Goal: Check status: Check status

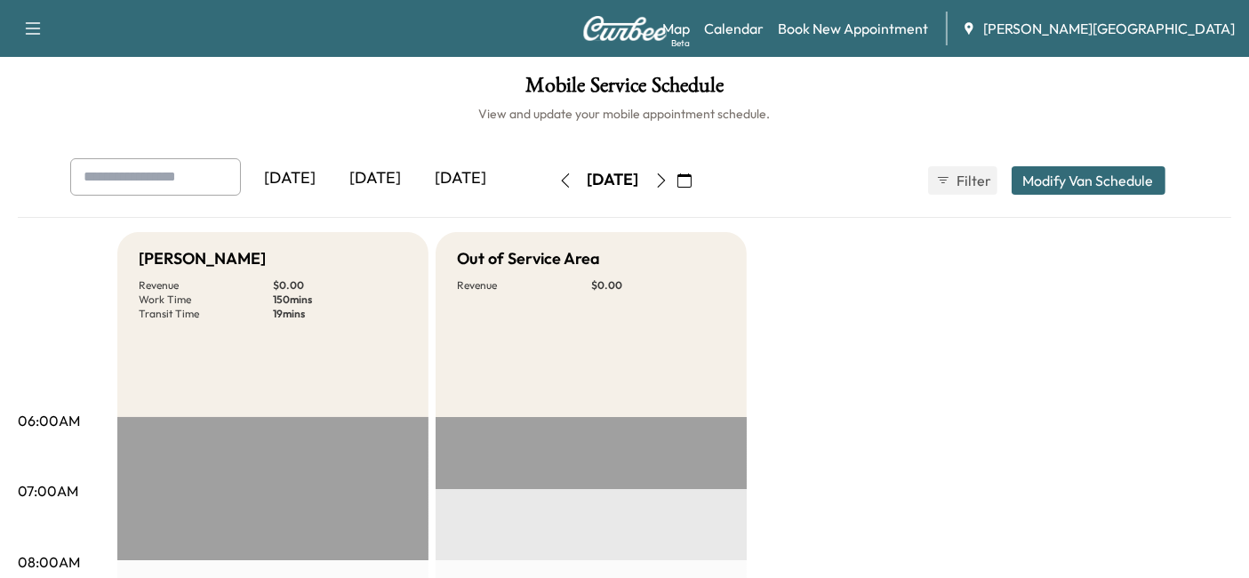
click at [558, 181] on icon "button" at bounding box center [565, 180] width 14 height 14
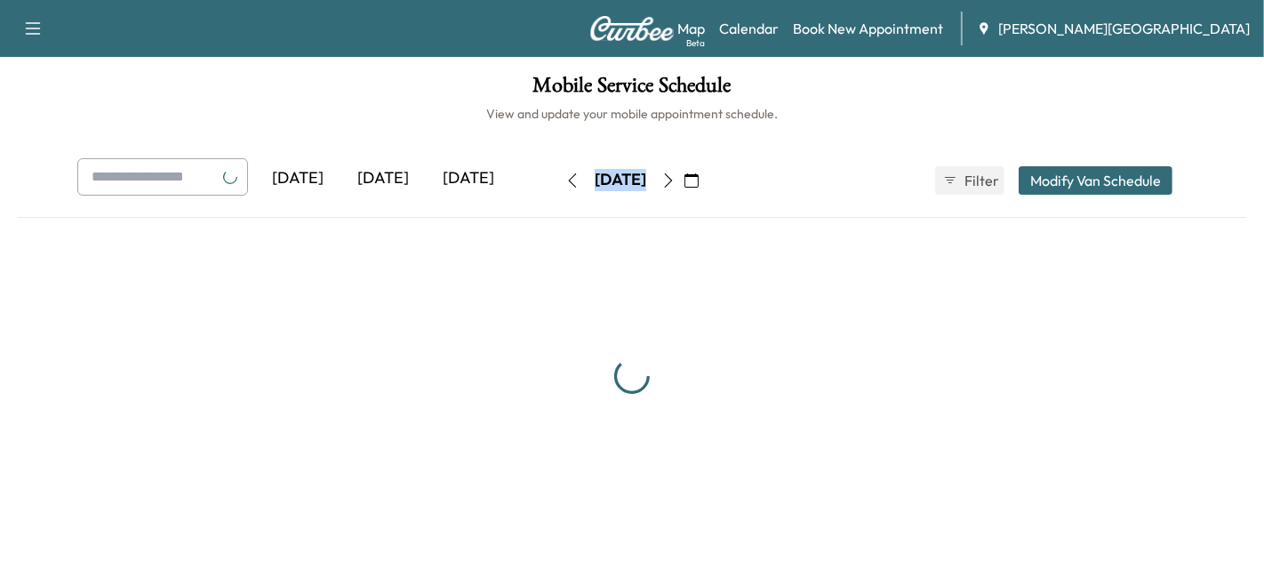
click at [523, 181] on div "[DATE] [DATE] [DATE] [DATE] March 2025 S M T W T F S 23 24 25 26 27 28 1 2 3 4 …" at bounding box center [632, 180] width 1138 height 44
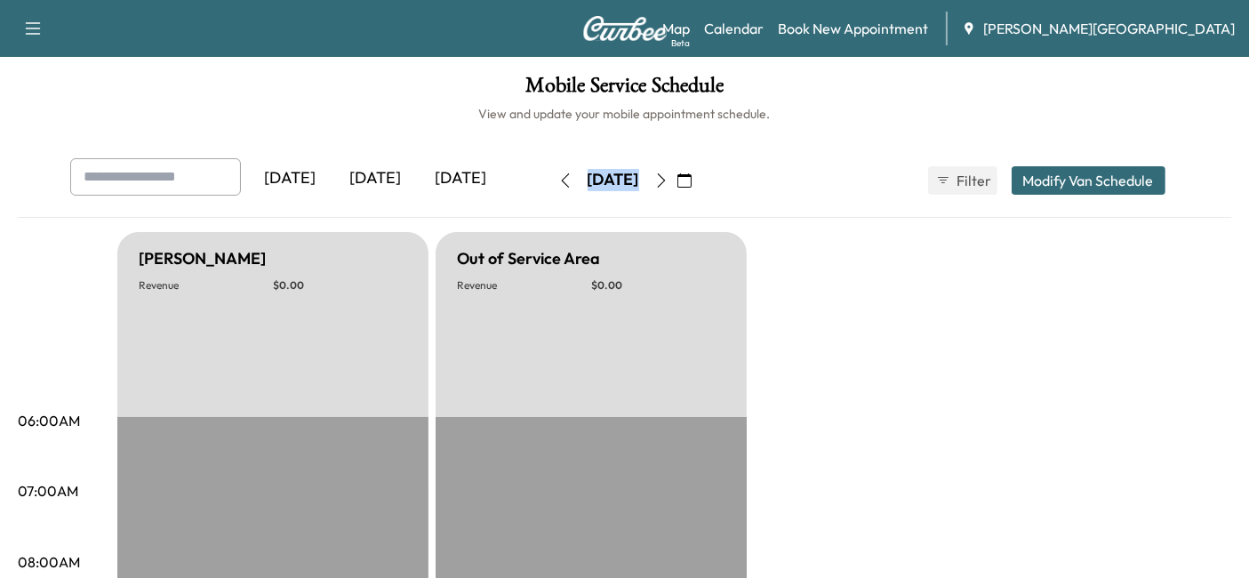
click at [550, 181] on button "button" at bounding box center [565, 180] width 30 height 28
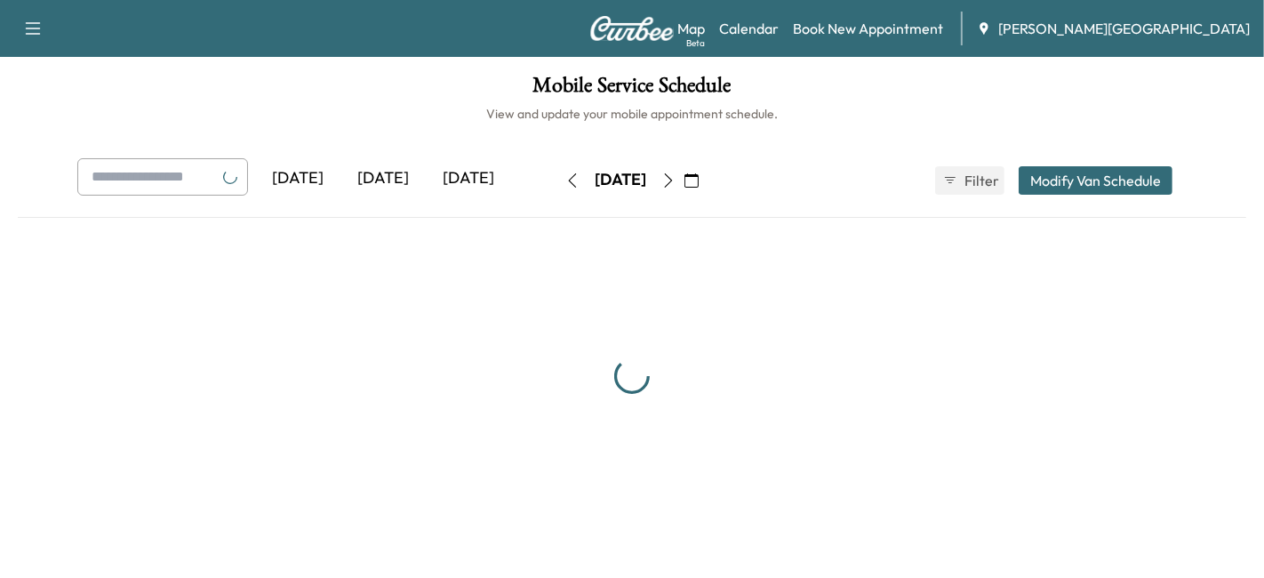
click at [557, 181] on button "button" at bounding box center [572, 180] width 30 height 28
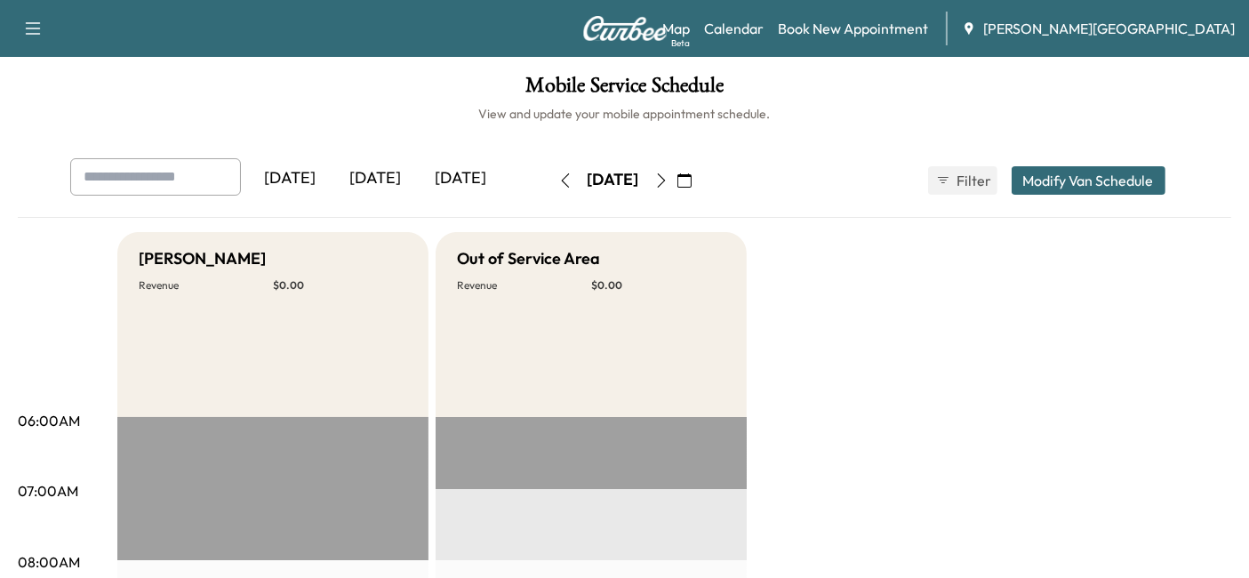
click at [699, 183] on button "button" at bounding box center [684, 180] width 30 height 28
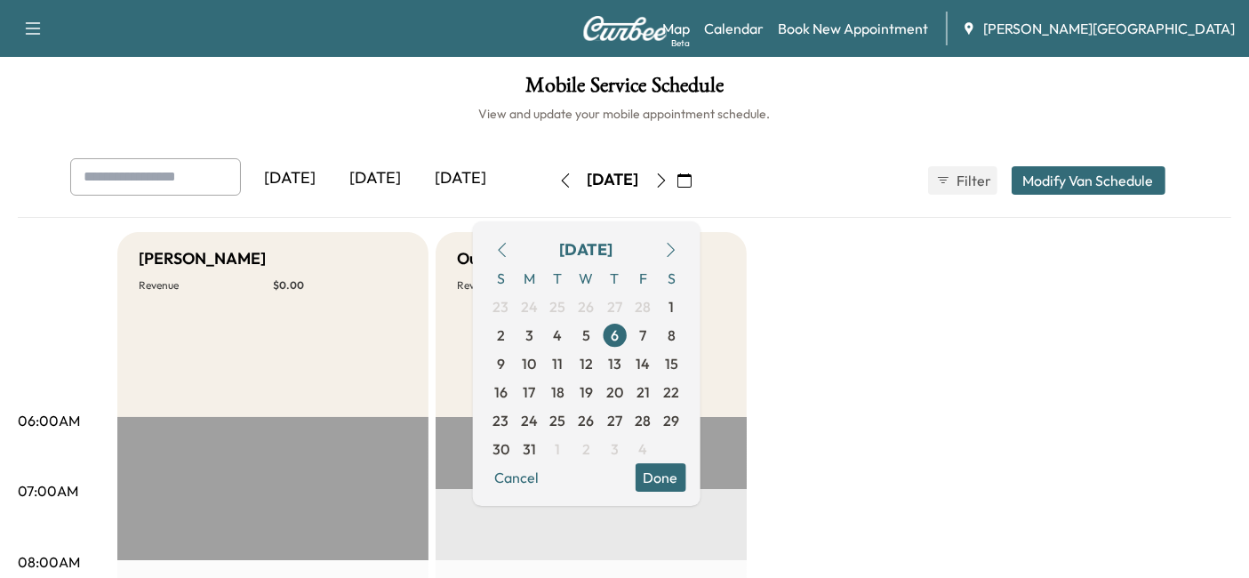
click at [677, 244] on icon "button" at bounding box center [670, 250] width 14 height 14
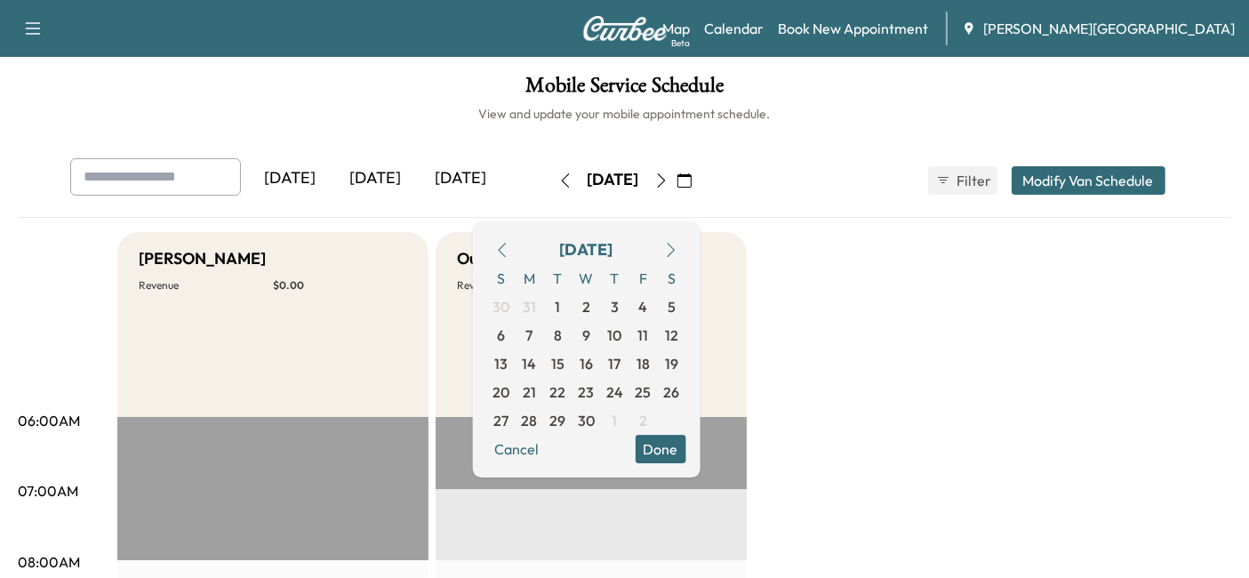
click at [677, 244] on icon "button" at bounding box center [670, 250] width 14 height 14
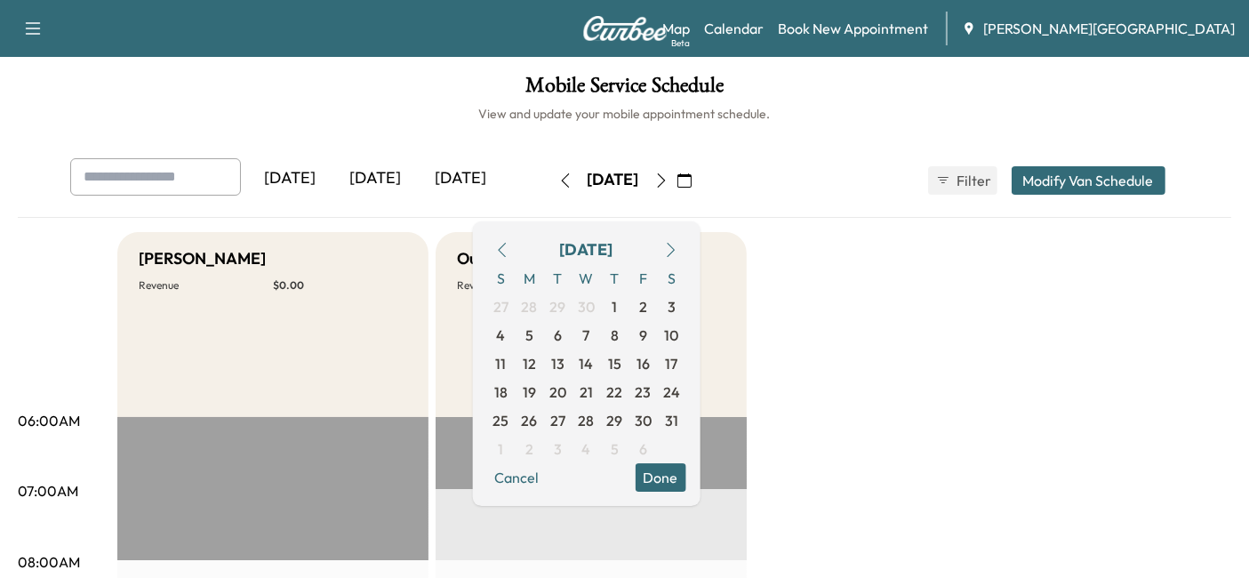
click at [677, 244] on icon "button" at bounding box center [670, 250] width 14 height 14
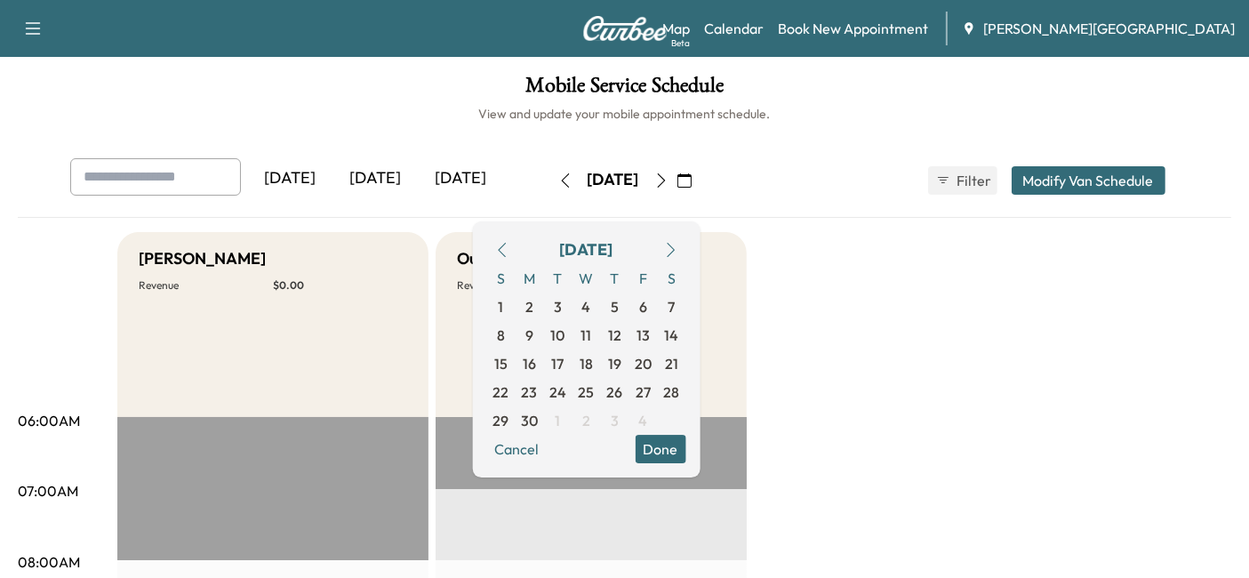
click at [677, 244] on icon "button" at bounding box center [670, 250] width 14 height 14
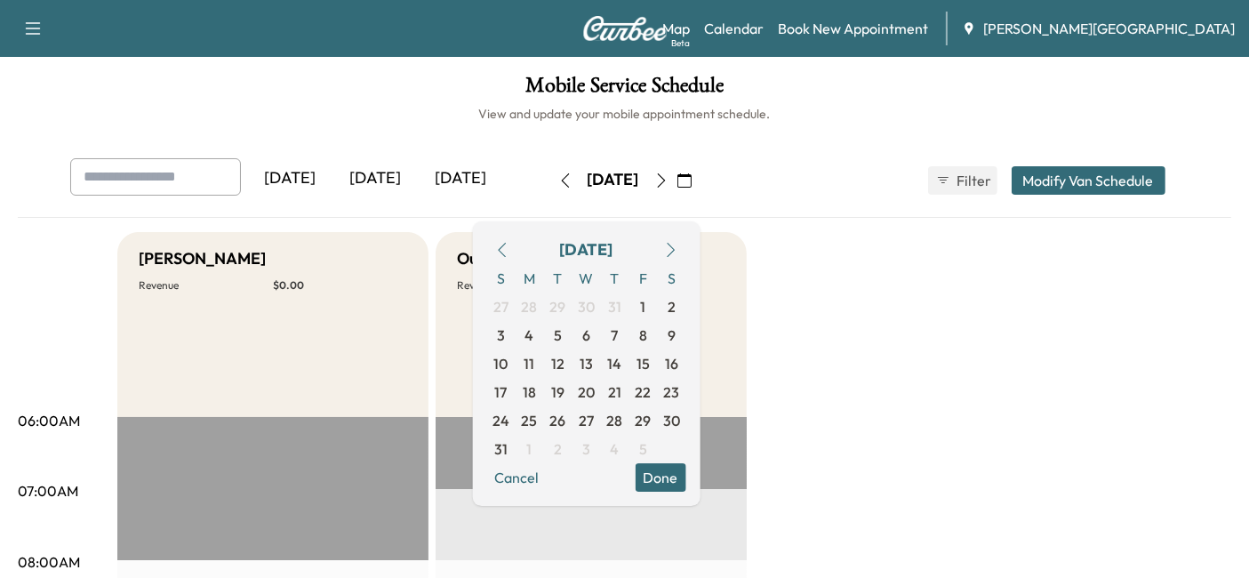
click at [677, 244] on icon "button" at bounding box center [670, 250] width 14 height 14
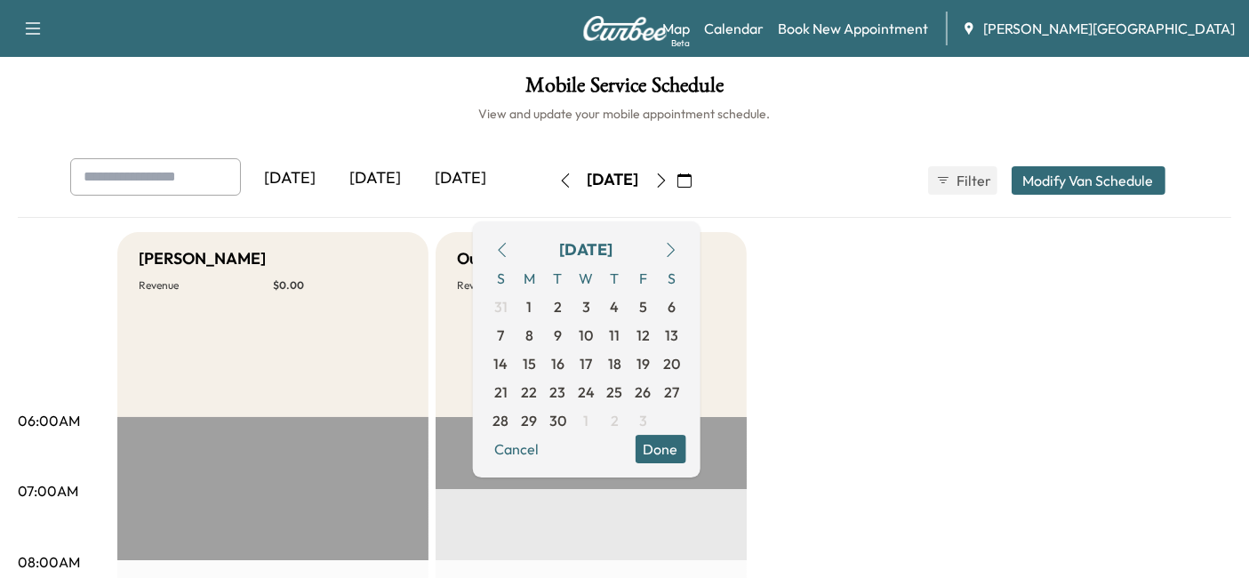
click at [677, 244] on icon "button" at bounding box center [670, 250] width 14 height 14
click at [657, 304] on span "3" at bounding box center [642, 306] width 28 height 28
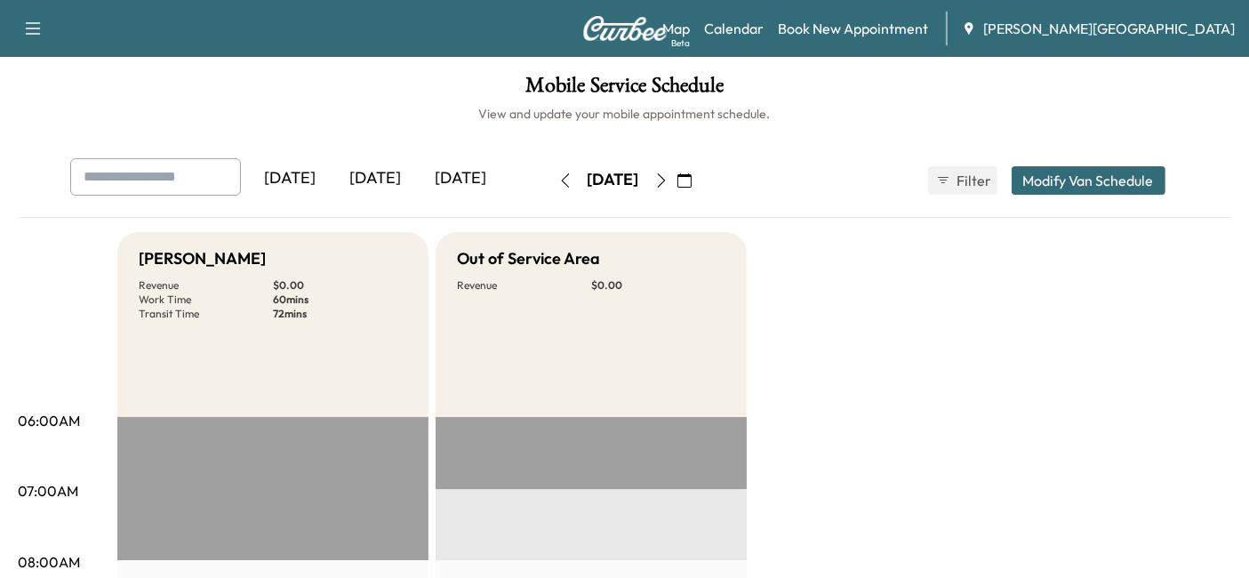
click at [558, 186] on icon "button" at bounding box center [565, 180] width 14 height 14
click at [558, 179] on icon "button" at bounding box center [565, 180] width 14 height 14
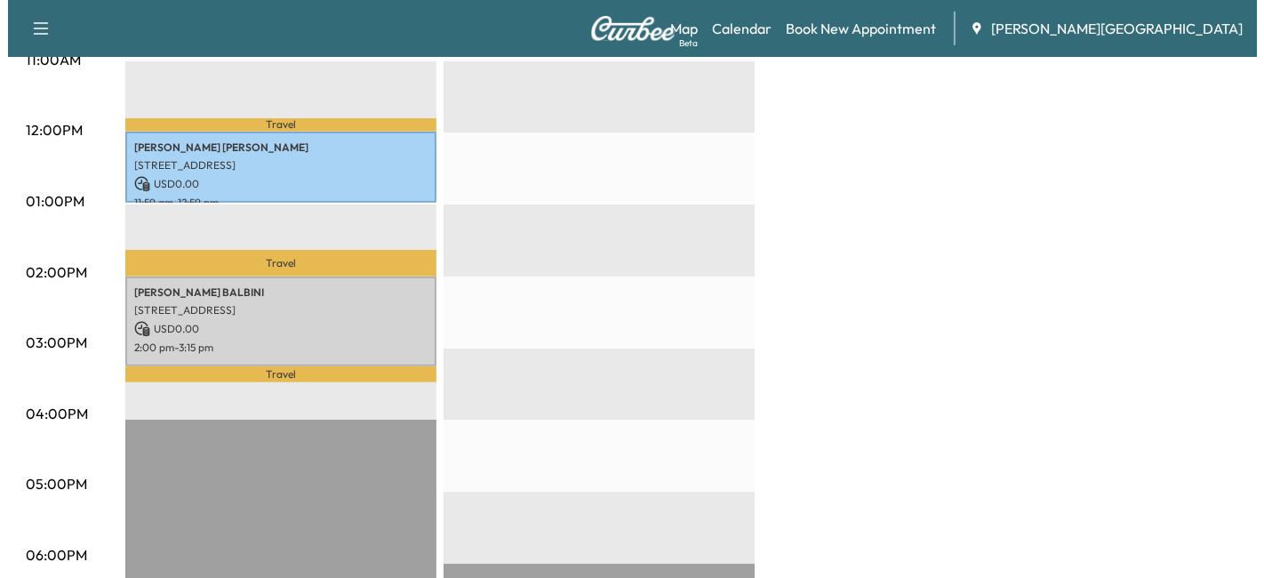
scroll to position [592, 0]
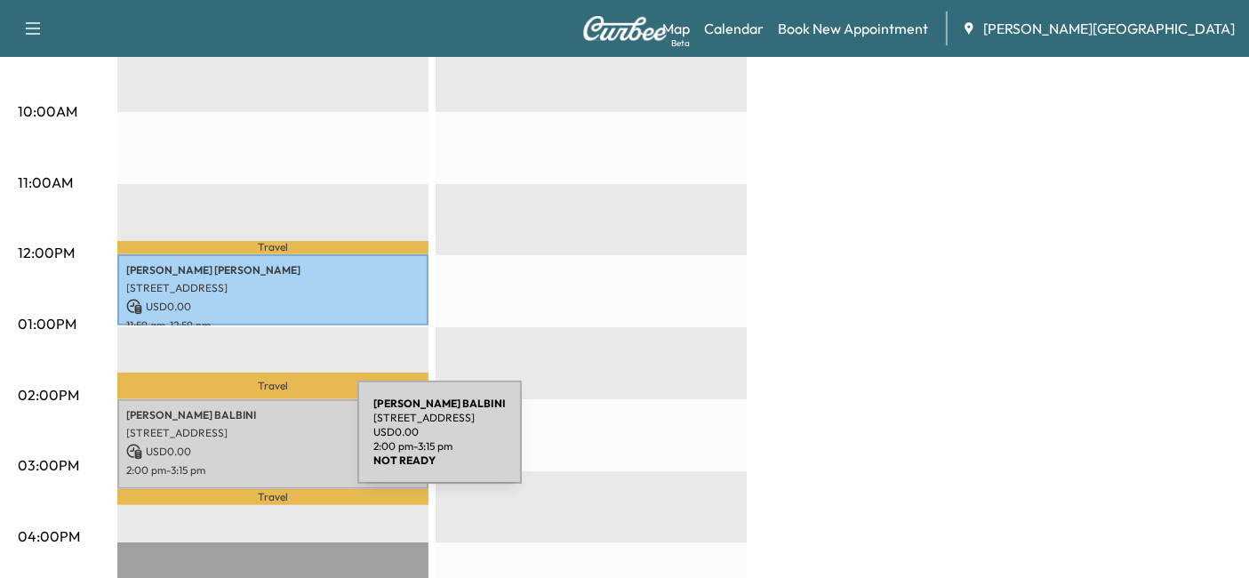
click at [224, 444] on p "USD 0.00" at bounding box center [272, 452] width 293 height 16
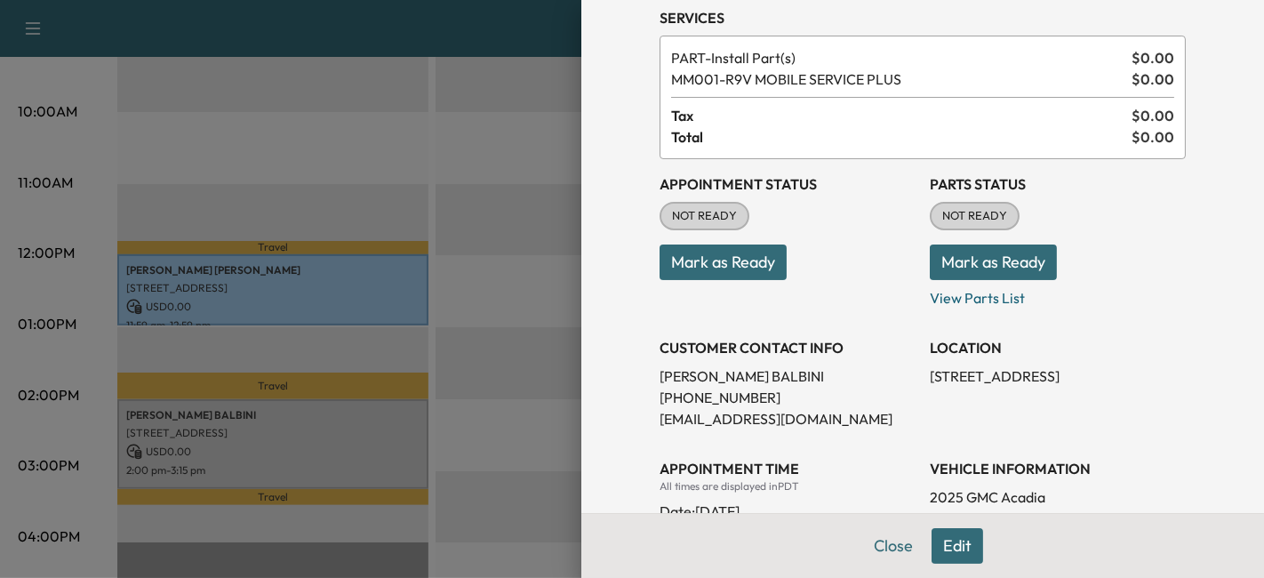
scroll to position [0, 0]
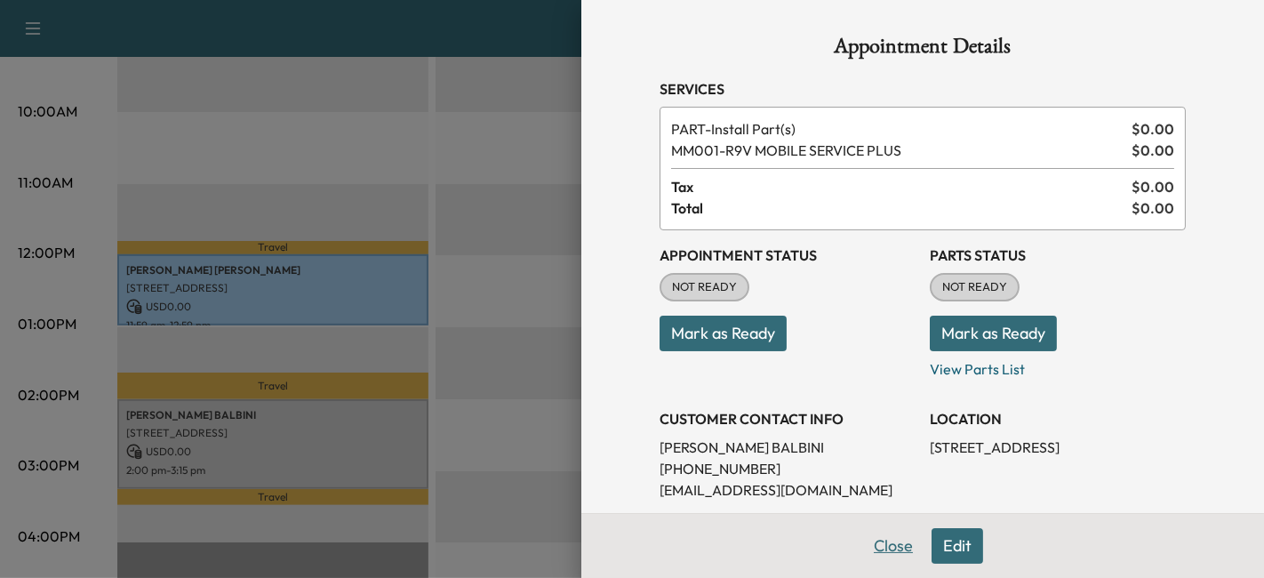
click at [883, 560] on button "Close" at bounding box center [893, 546] width 62 height 36
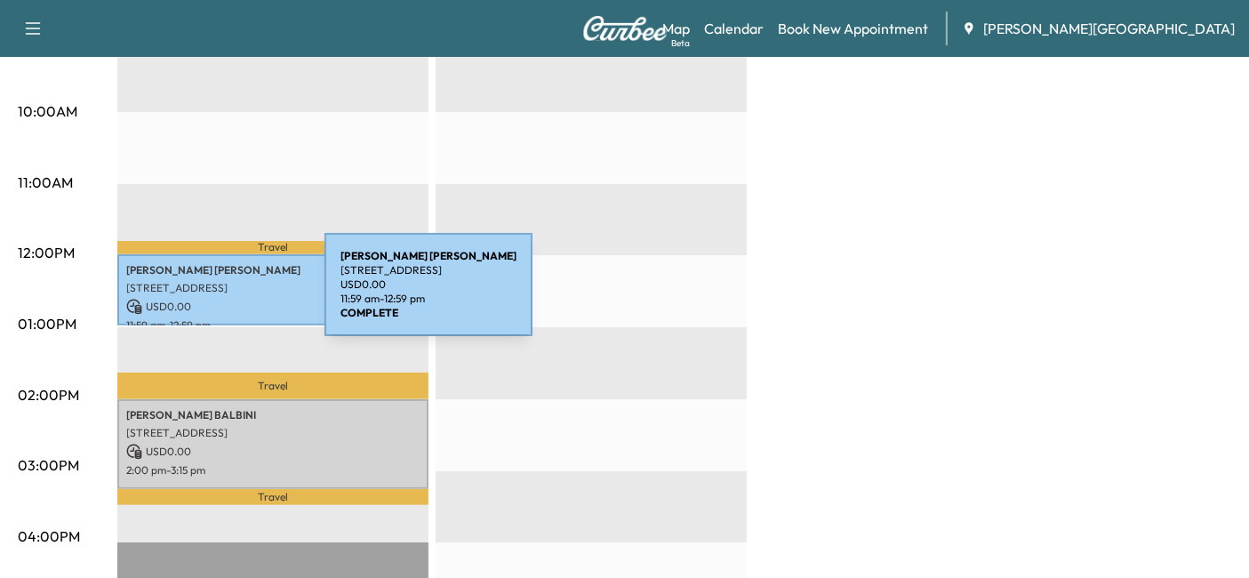
click at [193, 299] on p "USD 0.00" at bounding box center [272, 307] width 293 height 16
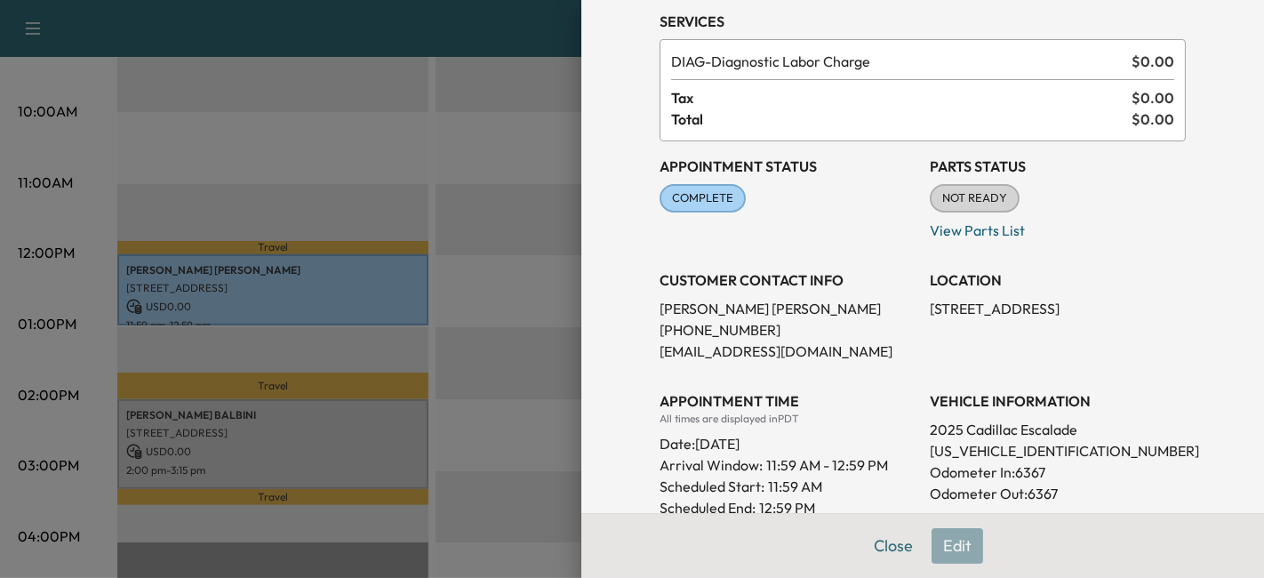
scroll to position [99, 0]
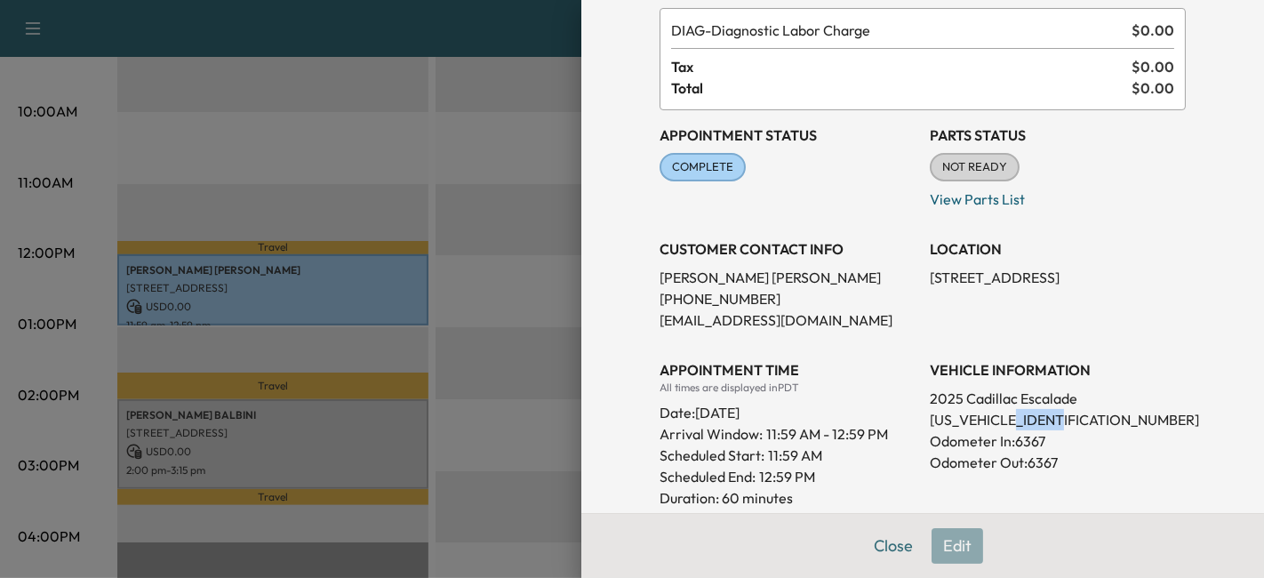
drag, startPoint x: 1008, startPoint y: 420, endPoint x: 1052, endPoint y: 416, distance: 44.7
click at [1052, 416] on p "[US_VEHICLE_IDENTIFICATION_NUMBER]" at bounding box center [1058, 419] width 256 height 21
copy p "151208"
